Goal: Task Accomplishment & Management: Manage account settings

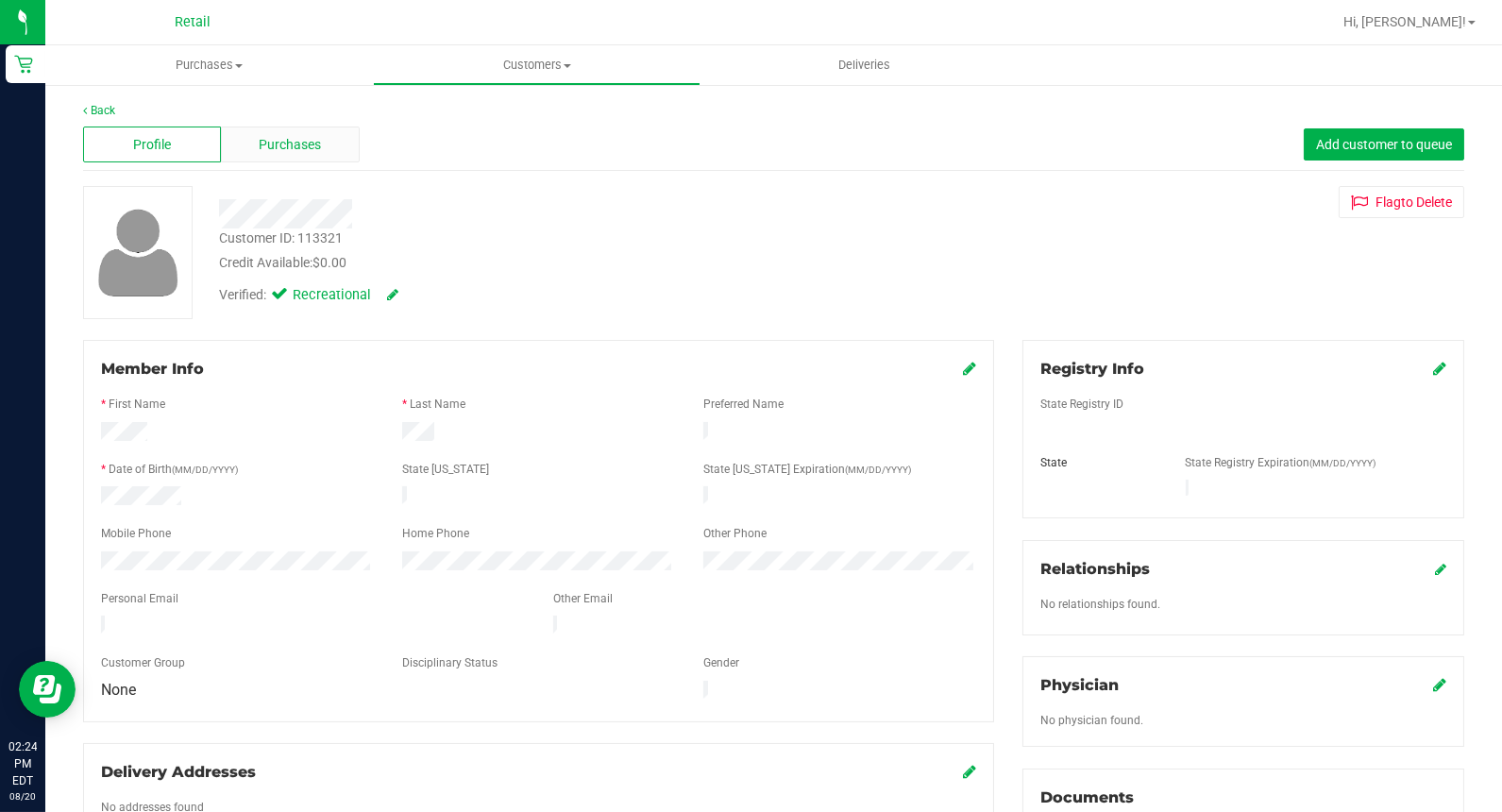
click at [279, 146] on span "Purchases" at bounding box center [290, 144] width 63 height 20
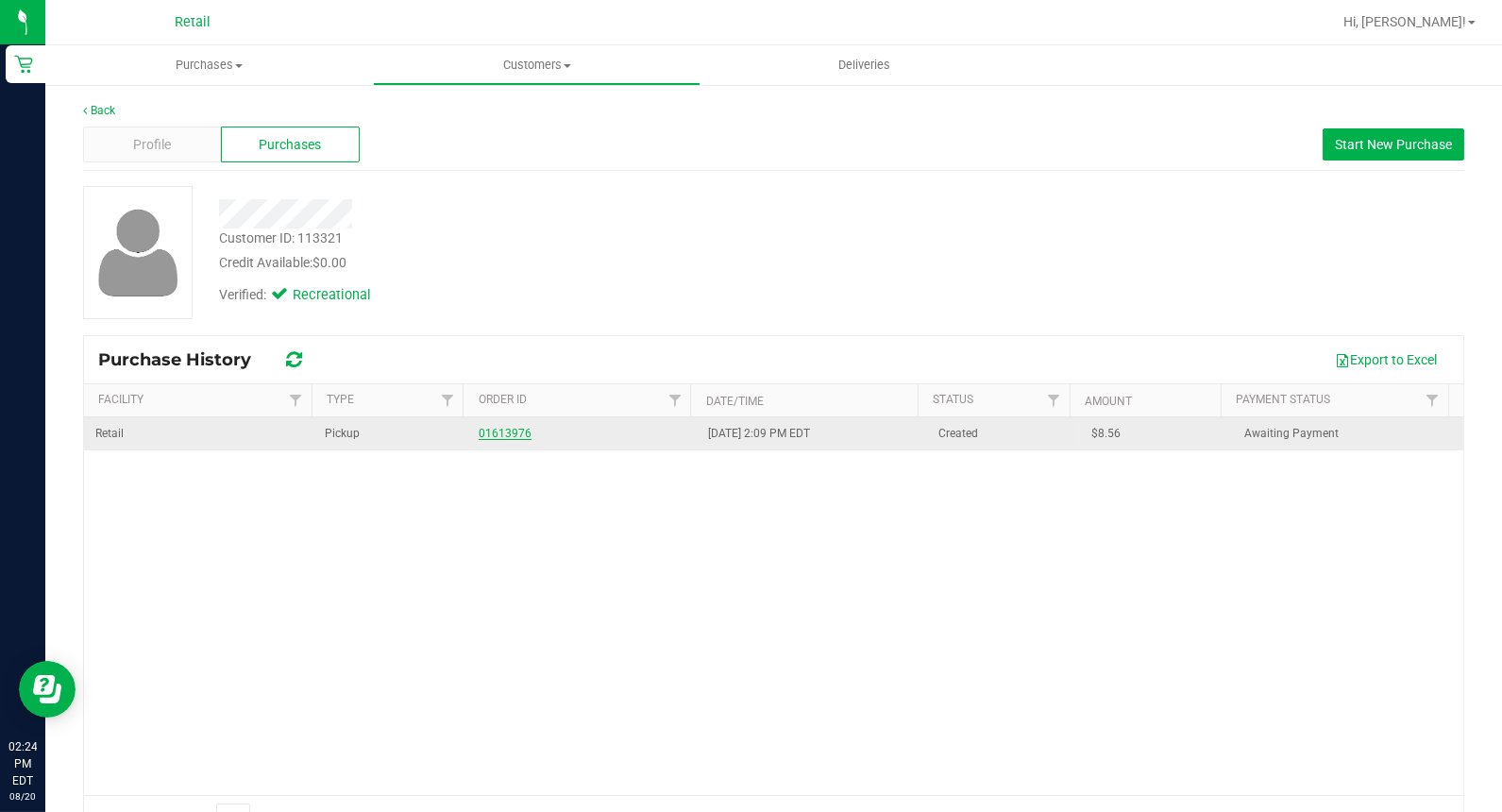
click at [506, 437] on link "01613976" at bounding box center [506, 434] width 53 height 13
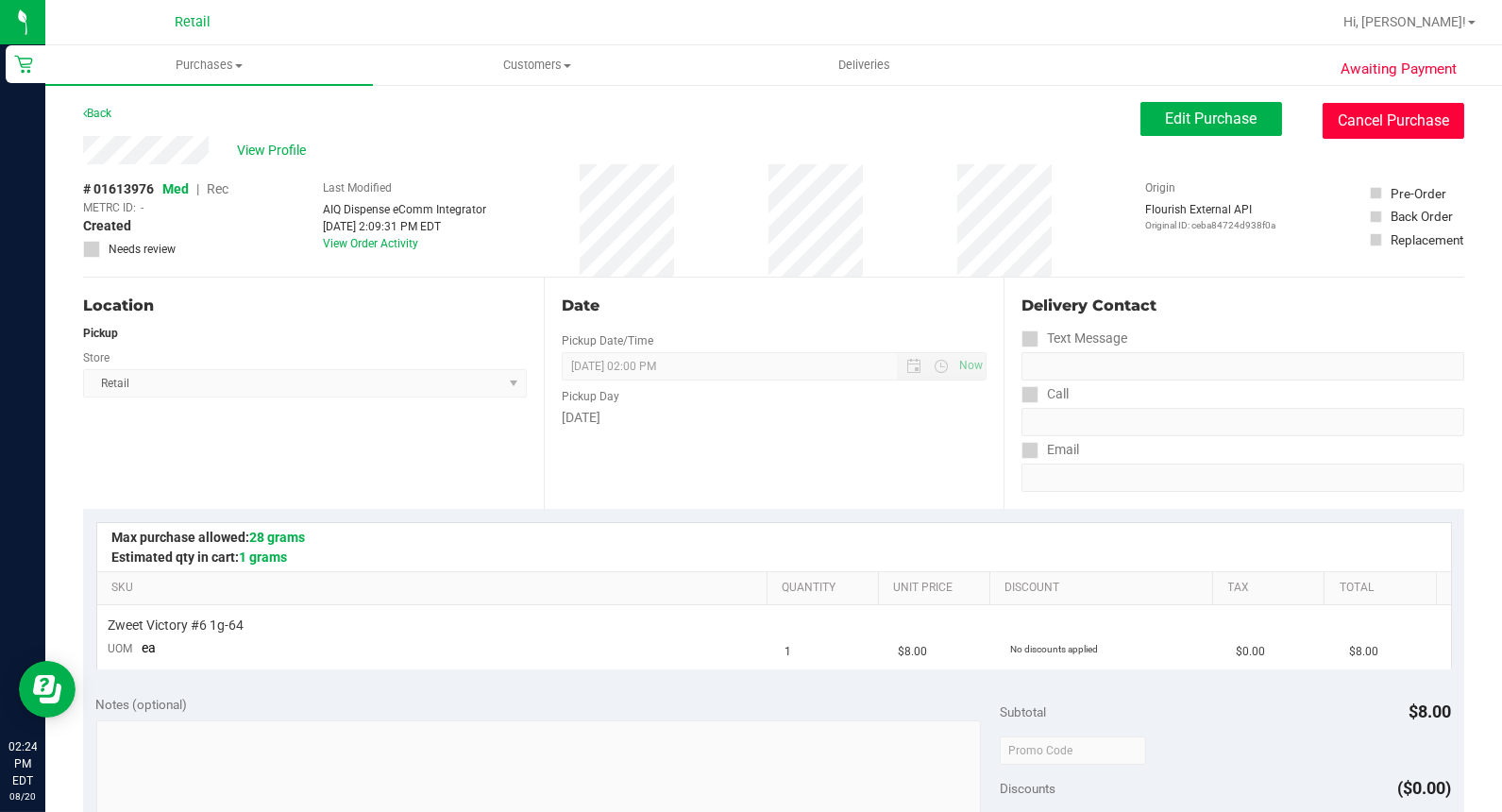
click at [1370, 109] on button "Cancel Purchase" at bounding box center [1393, 120] width 141 height 36
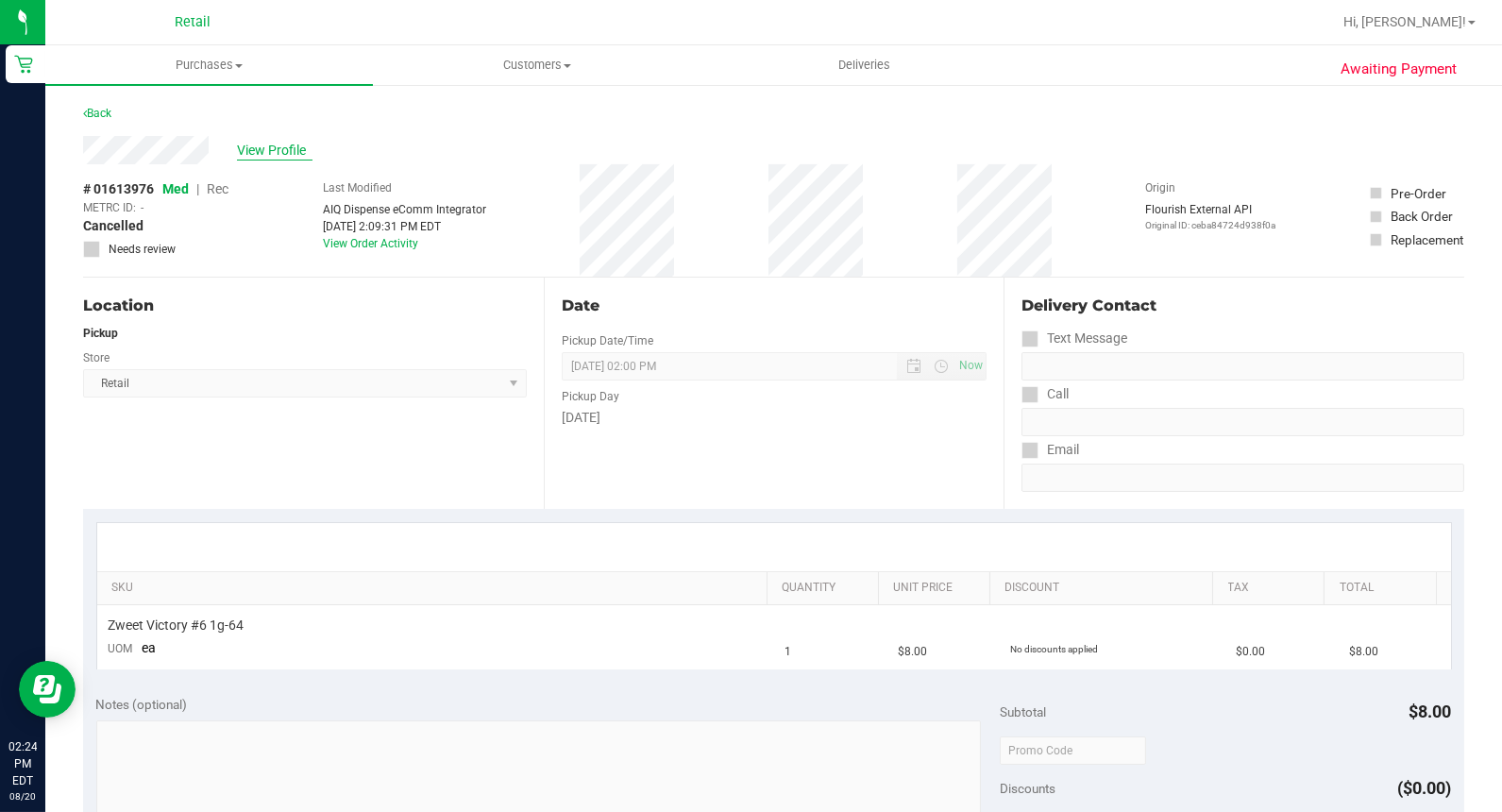
click at [287, 145] on span "View Profile" at bounding box center [275, 150] width 76 height 20
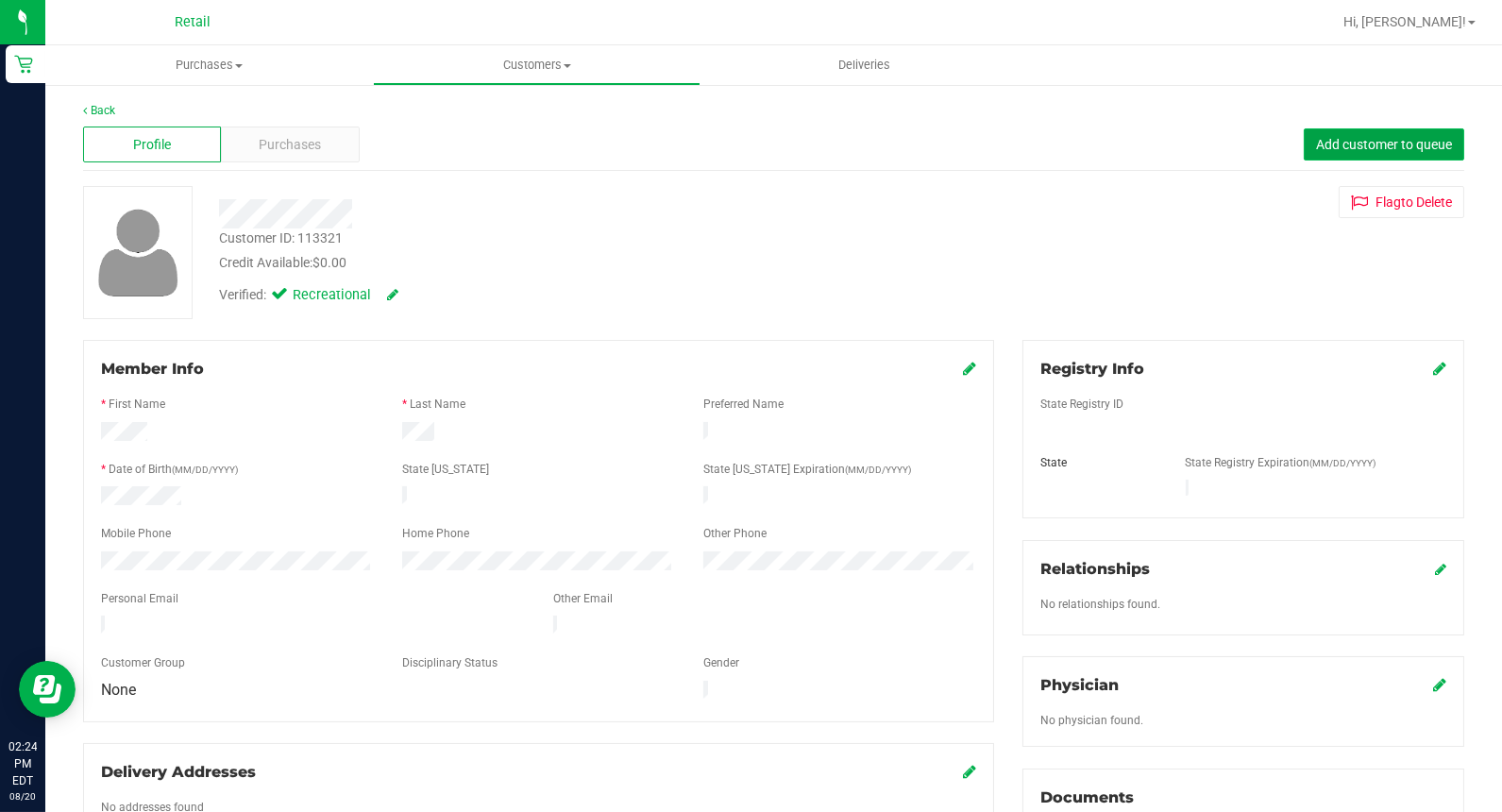
click at [1382, 137] on span "Add customer to queue" at bounding box center [1383, 144] width 136 height 15
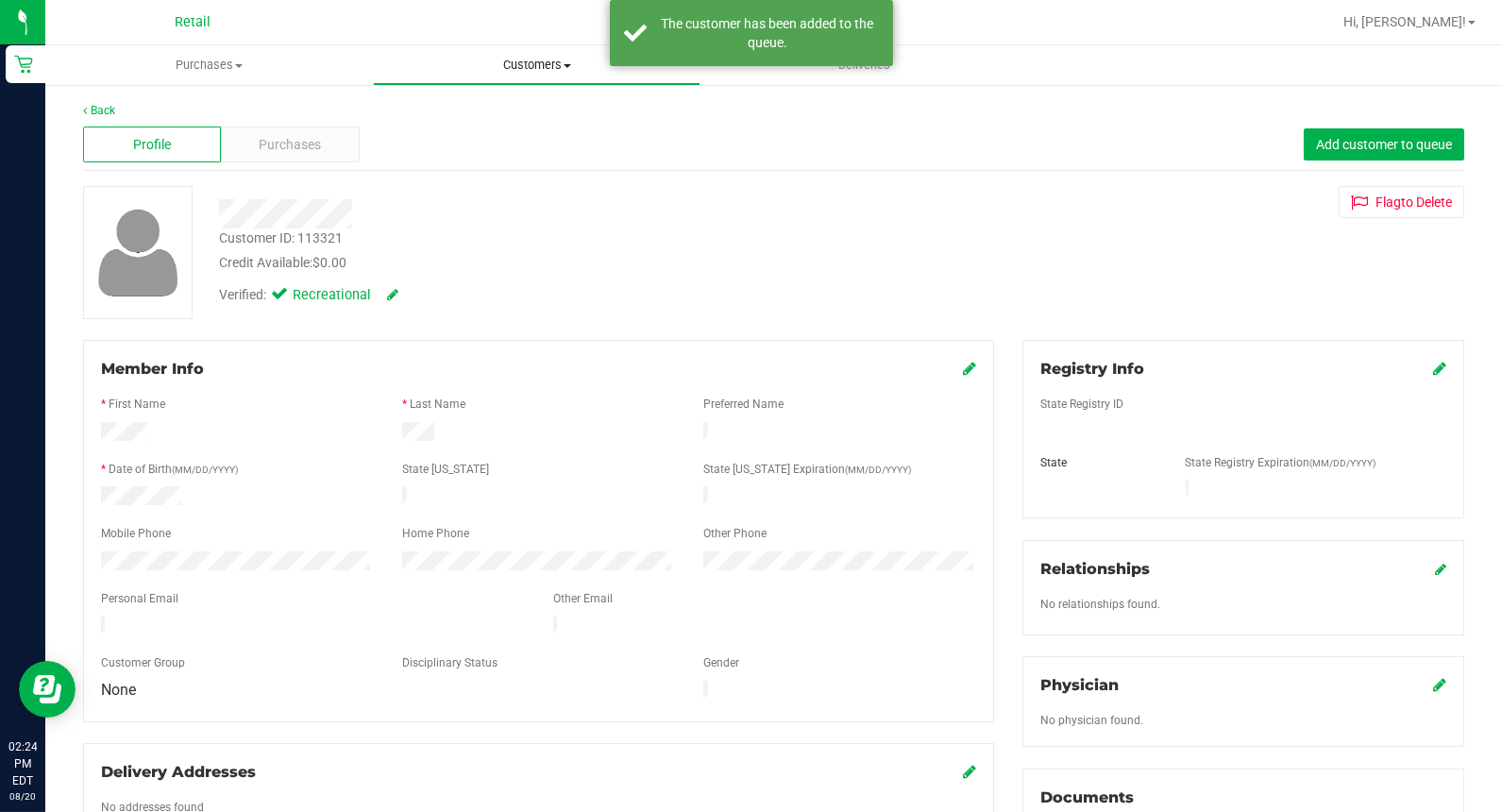
click at [590, 58] on span "Customers" at bounding box center [536, 65] width 325 height 17
click at [445, 116] on span "All customers" at bounding box center [440, 113] width 136 height 16
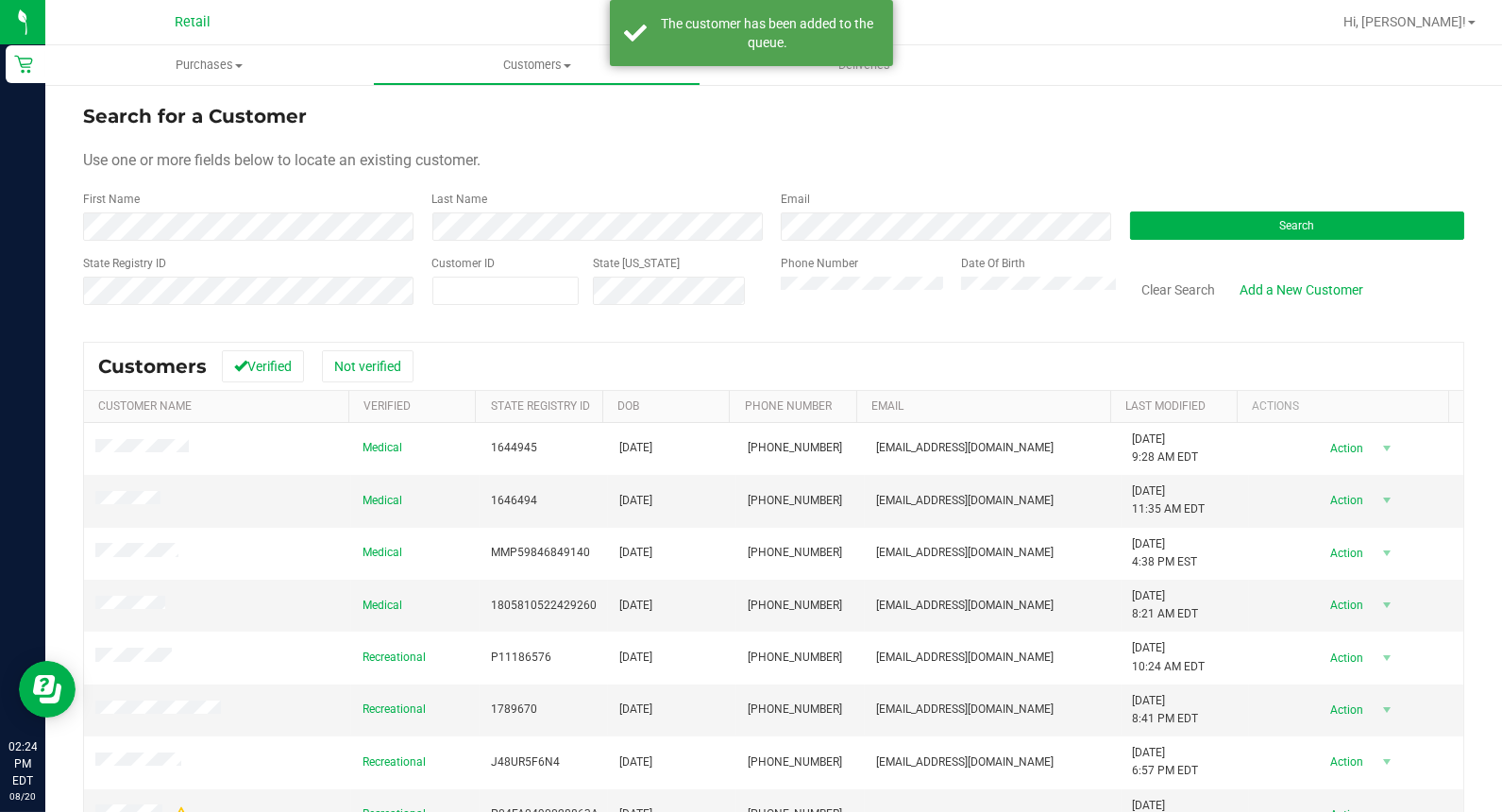
click at [180, 211] on div "First Name" at bounding box center [250, 215] width 335 height 50
